Goal: Check status: Check status

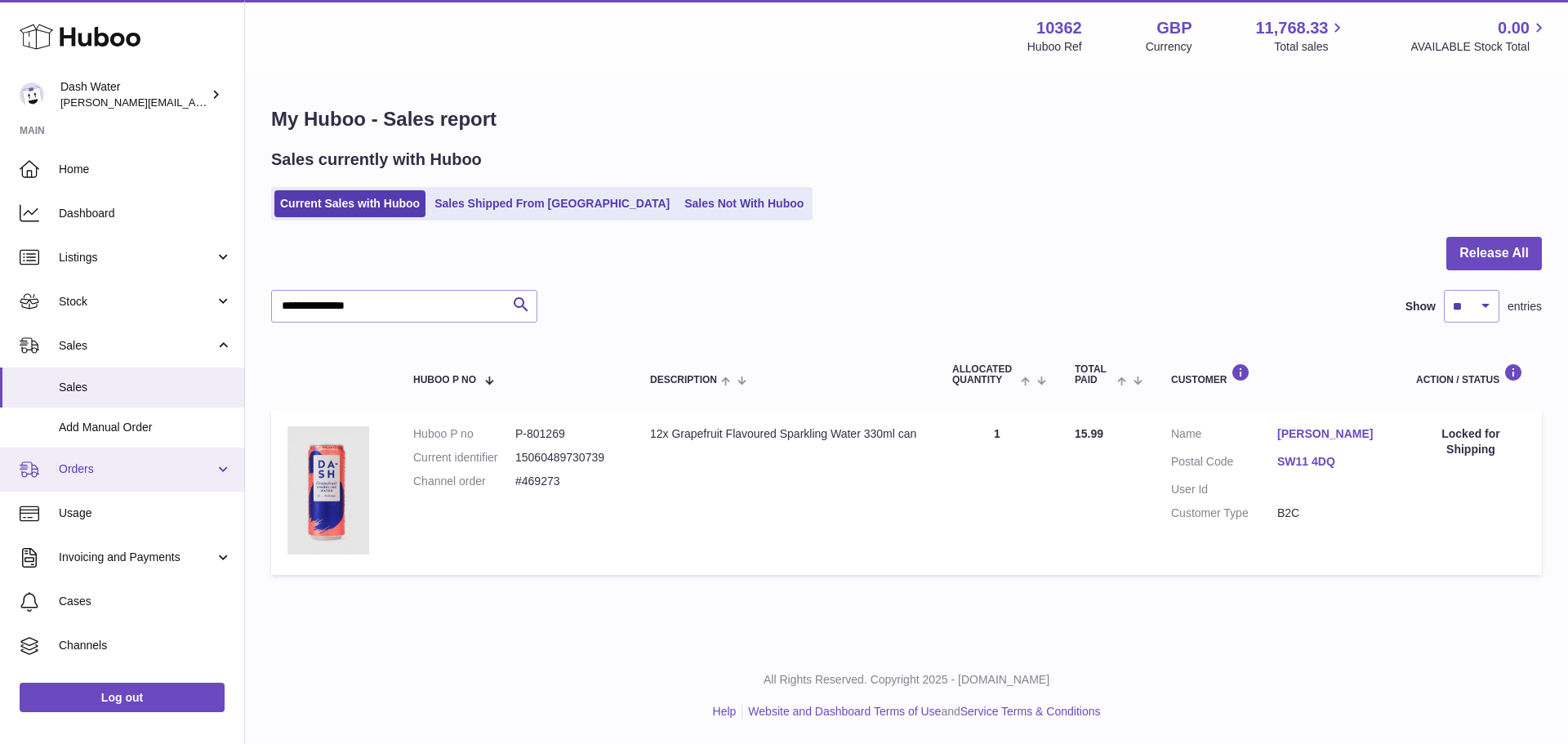
click at [138, 457] on link "Orders" at bounding box center [122, 469] width 244 height 44
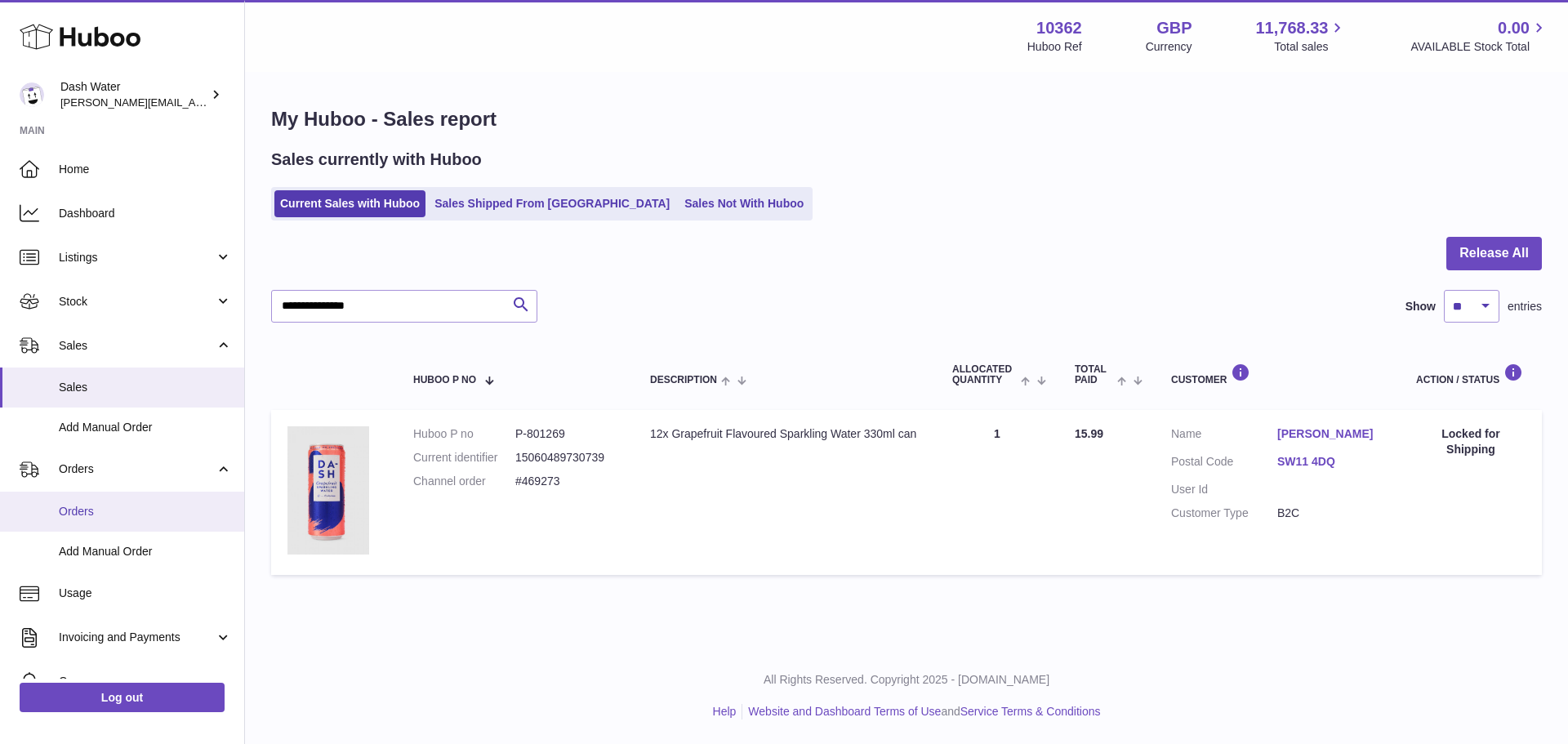
click at [128, 503] on link "Orders" at bounding box center [122, 512] width 244 height 40
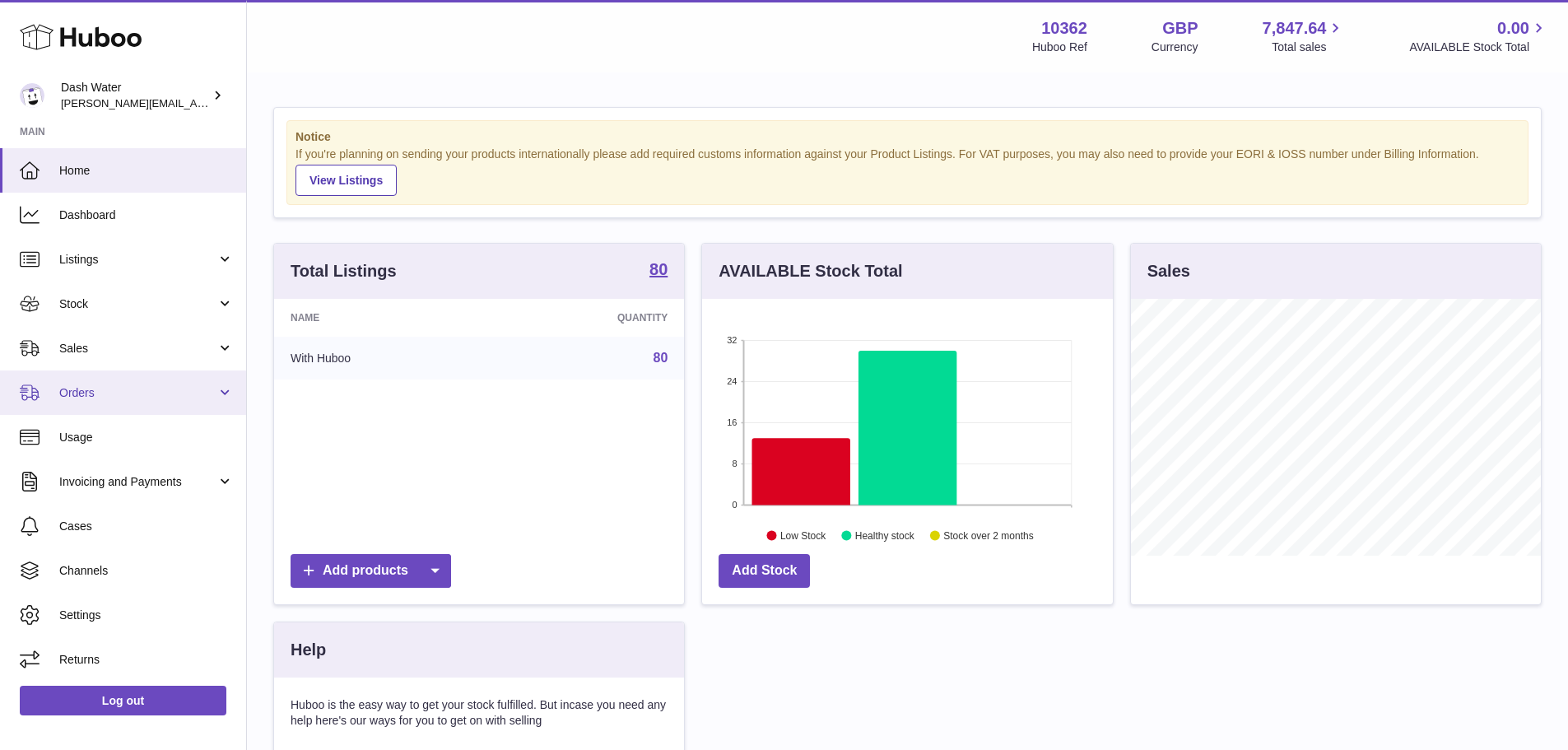
click at [83, 388] on span "Orders" at bounding box center [138, 393] width 157 height 16
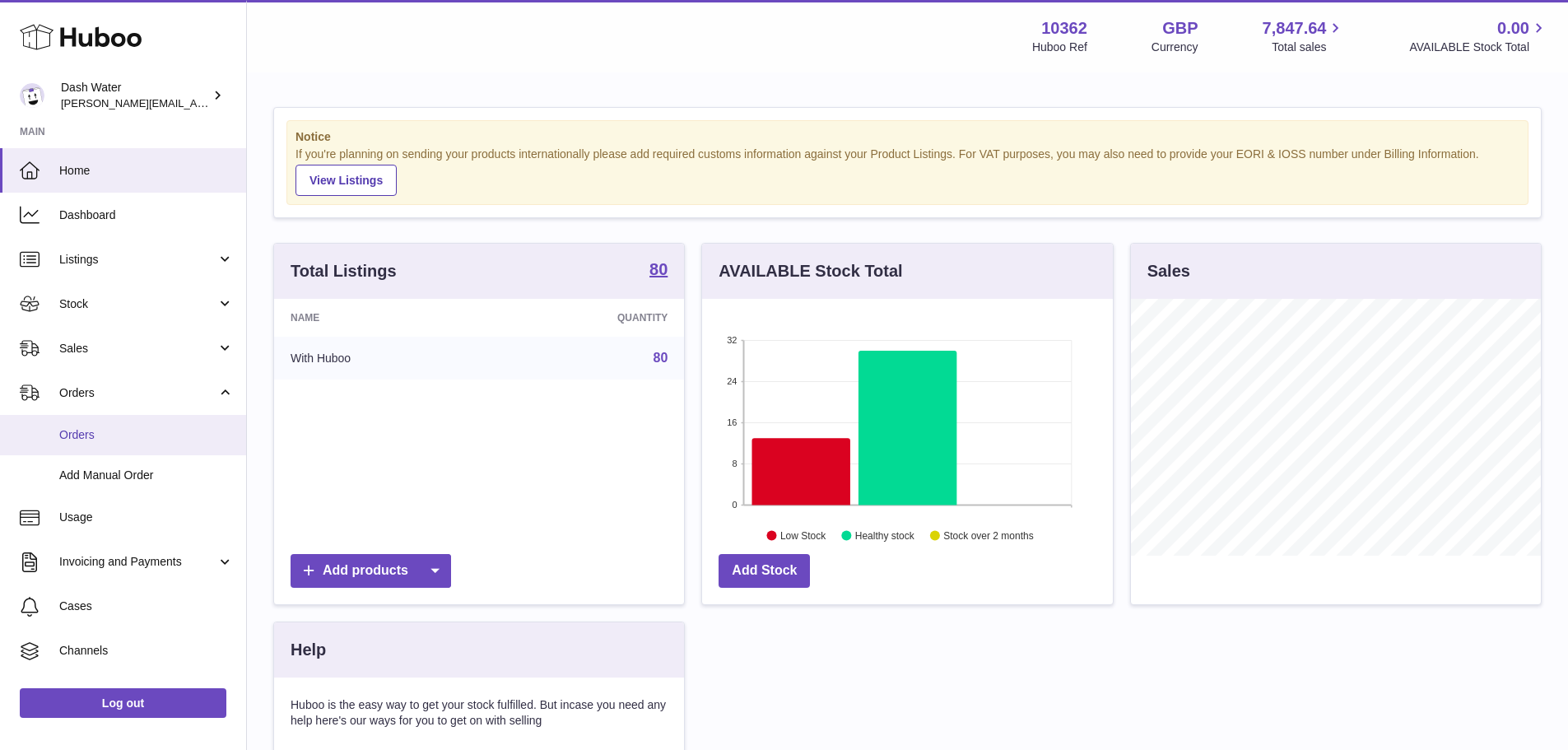
click at [93, 429] on span "Orders" at bounding box center [146, 435] width 175 height 16
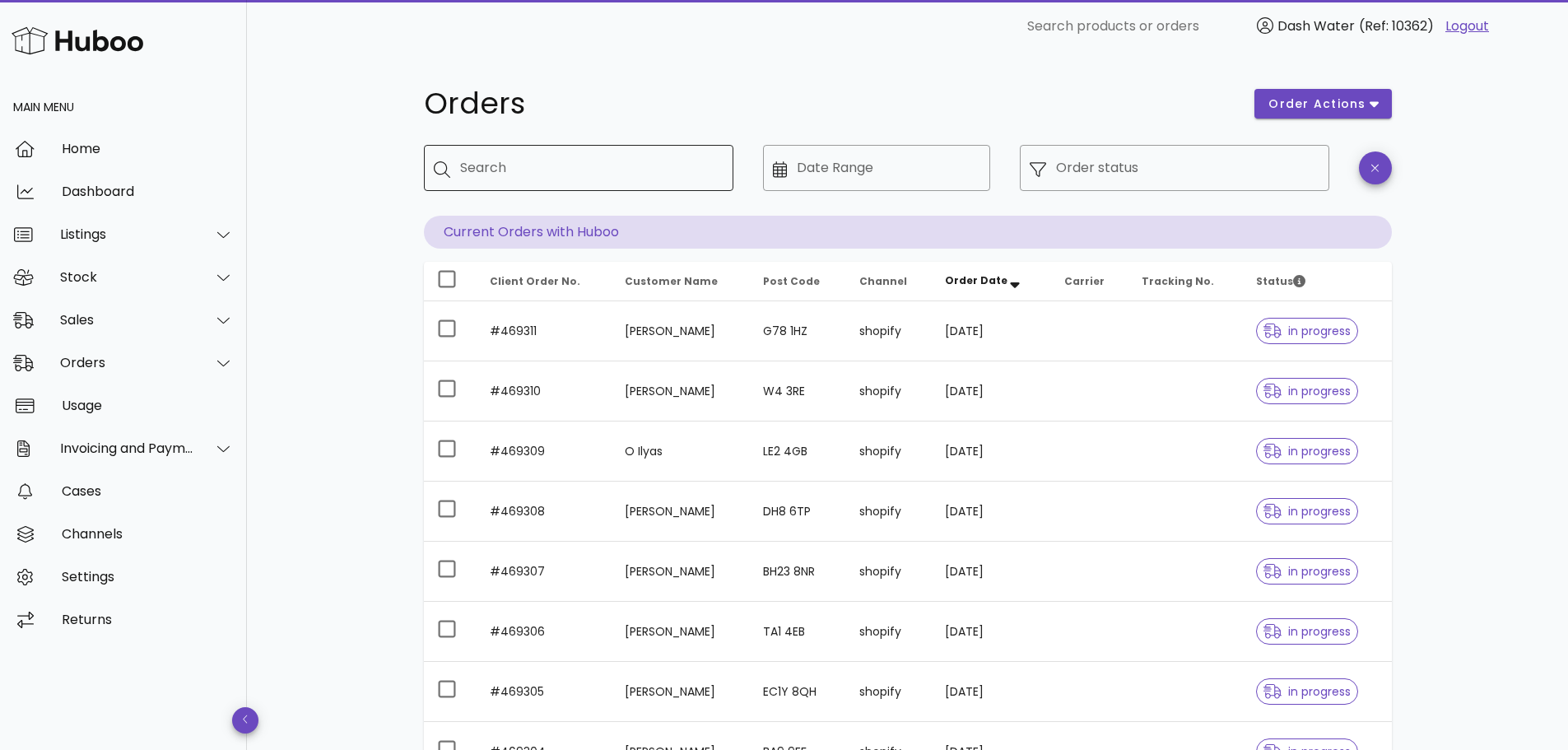
click at [619, 165] on input "Search" at bounding box center [589, 168] width 260 height 27
type input "**********"
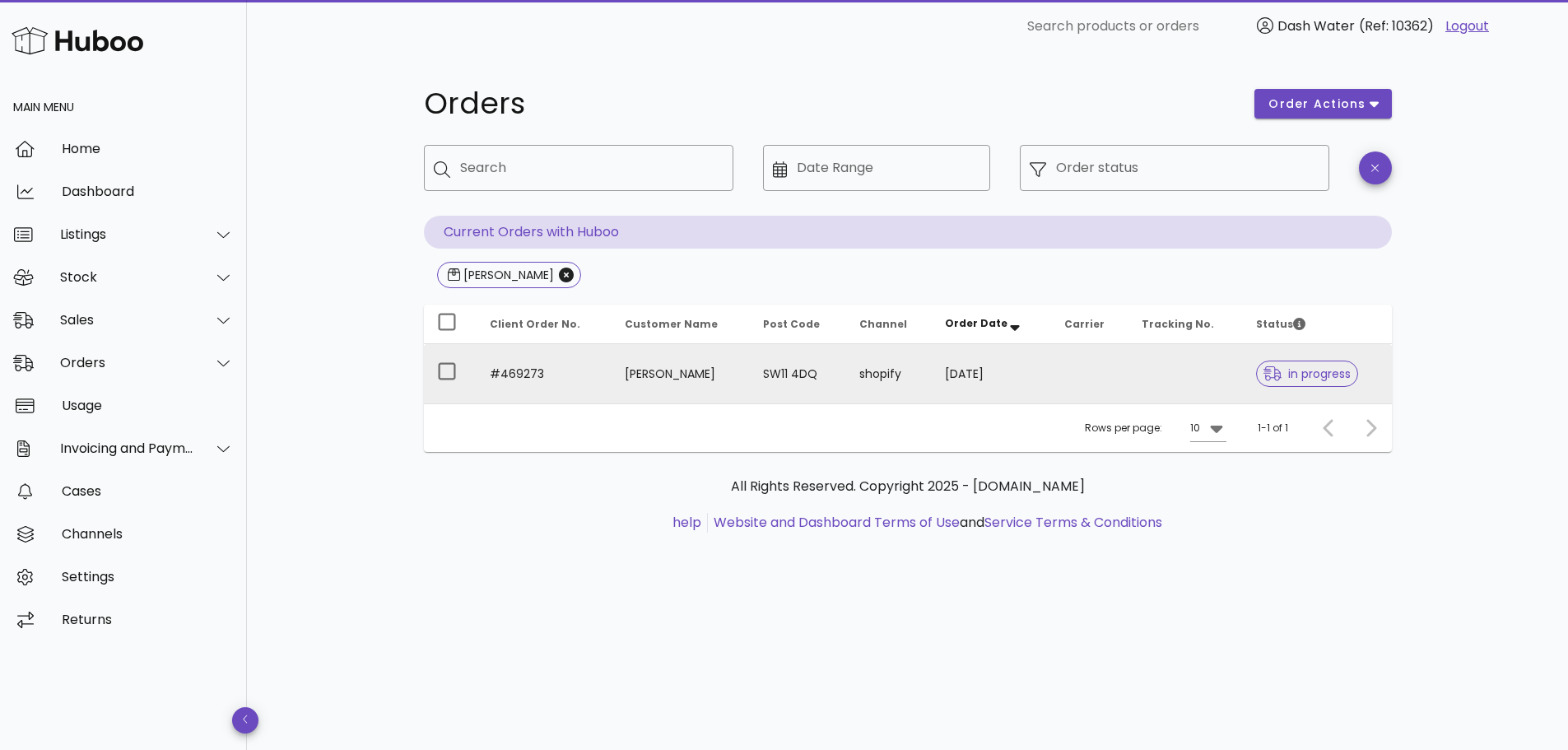
click at [1279, 375] on span "in progress" at bounding box center [1306, 374] width 87 height 12
